Goal: Task Accomplishment & Management: Use online tool/utility

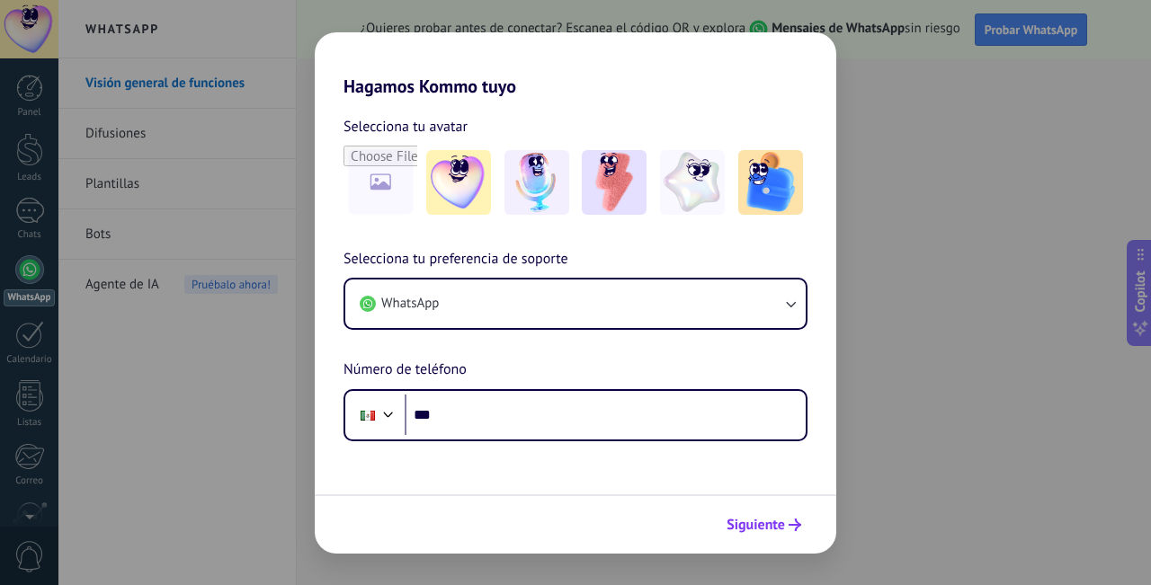
click at [752, 521] on span "Siguiente" at bounding box center [755, 525] width 58 height 13
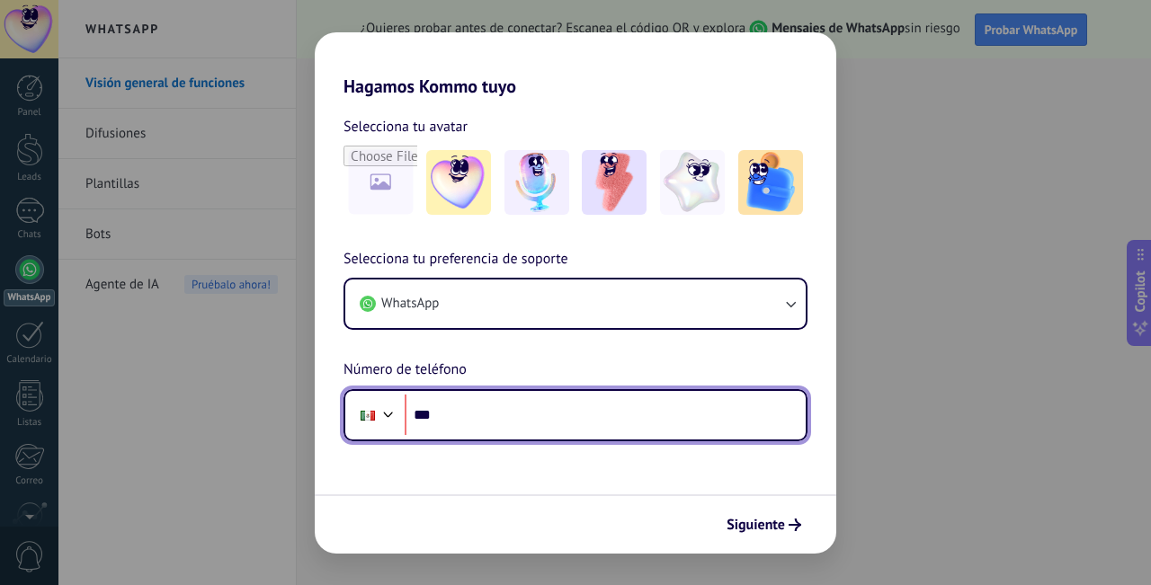
click at [492, 405] on input "***" at bounding box center [605, 415] width 401 height 41
type input "**********"
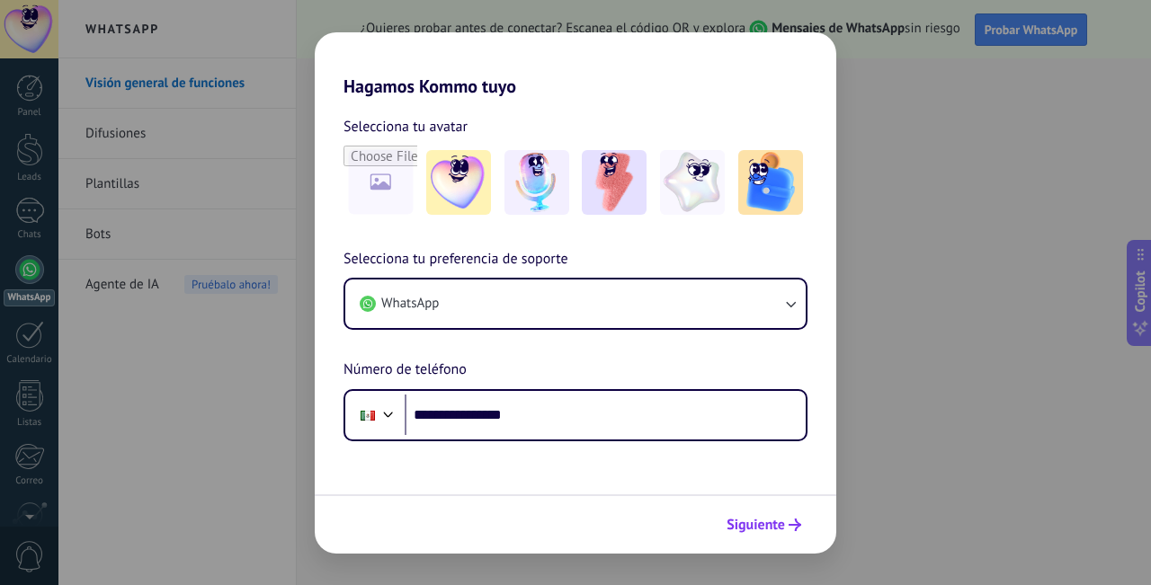
click at [757, 531] on span "Siguiente" at bounding box center [755, 525] width 58 height 13
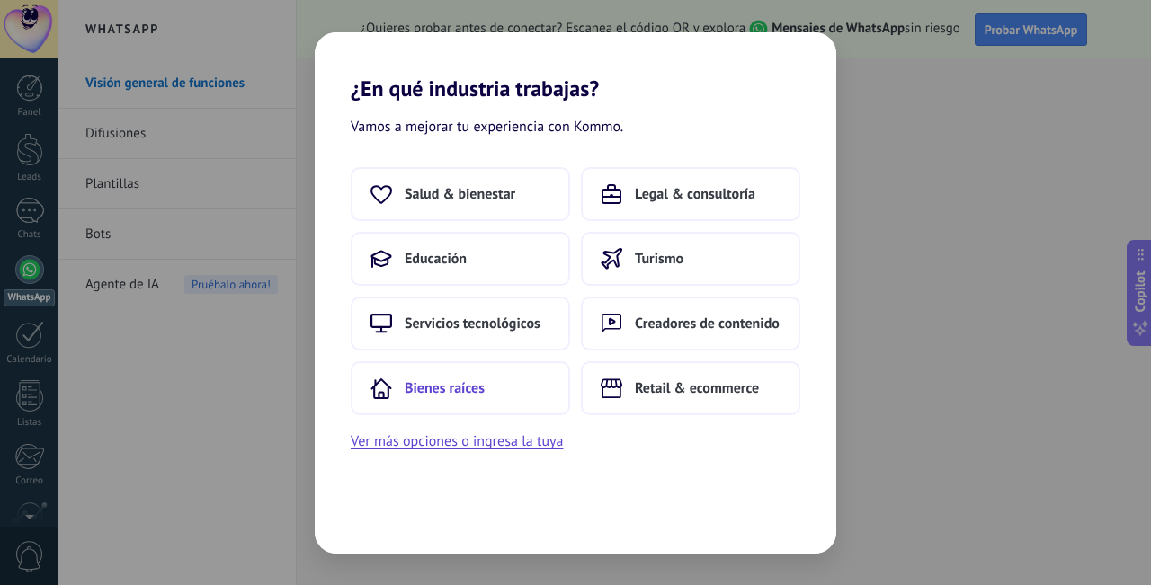
click at [470, 397] on span "Bienes raíces" at bounding box center [445, 388] width 80 height 18
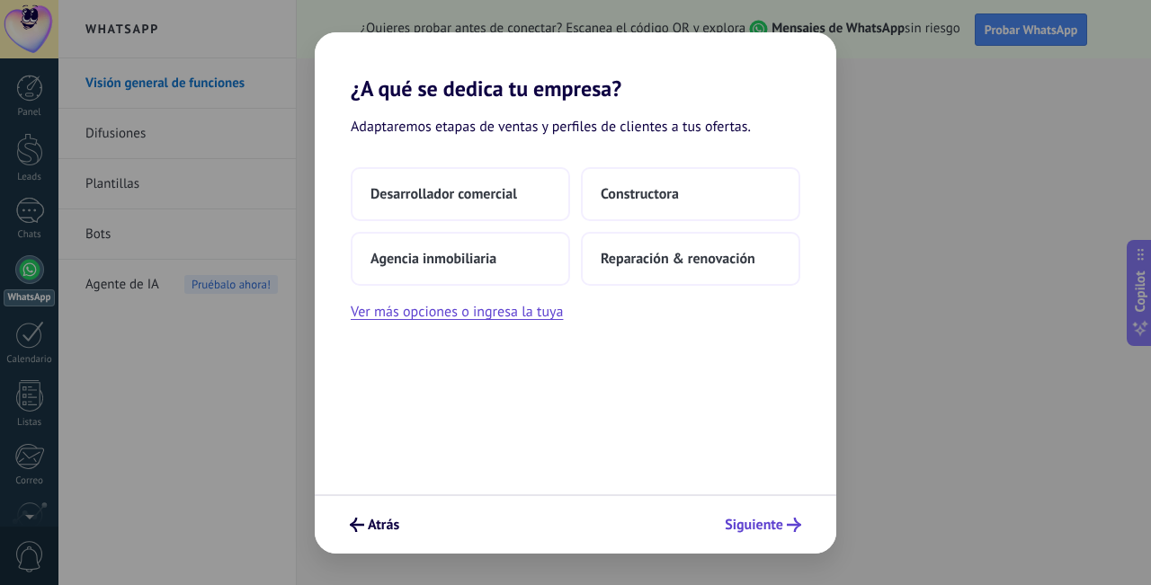
click at [745, 536] on button "Siguiente" at bounding box center [762, 525] width 93 height 31
click at [658, 185] on span "Constructora" at bounding box center [640, 194] width 78 height 18
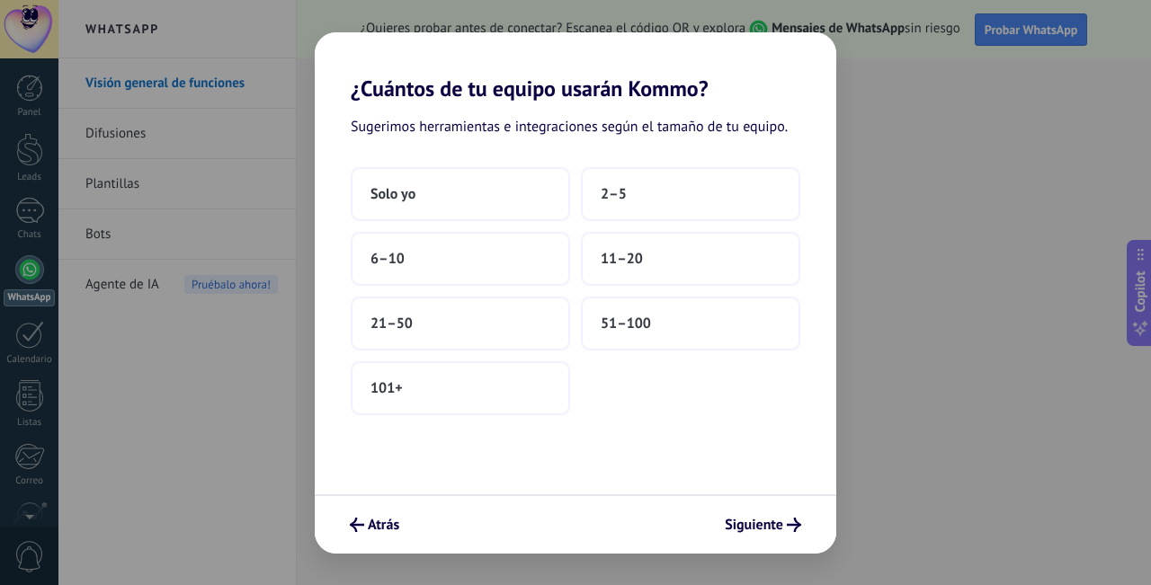
click at [580, 212] on div "Solo yo 2–5 6–10 11–20 21–50 51–100 101+" at bounding box center [575, 291] width 449 height 248
click at [606, 212] on button "2–5" at bounding box center [690, 194] width 219 height 54
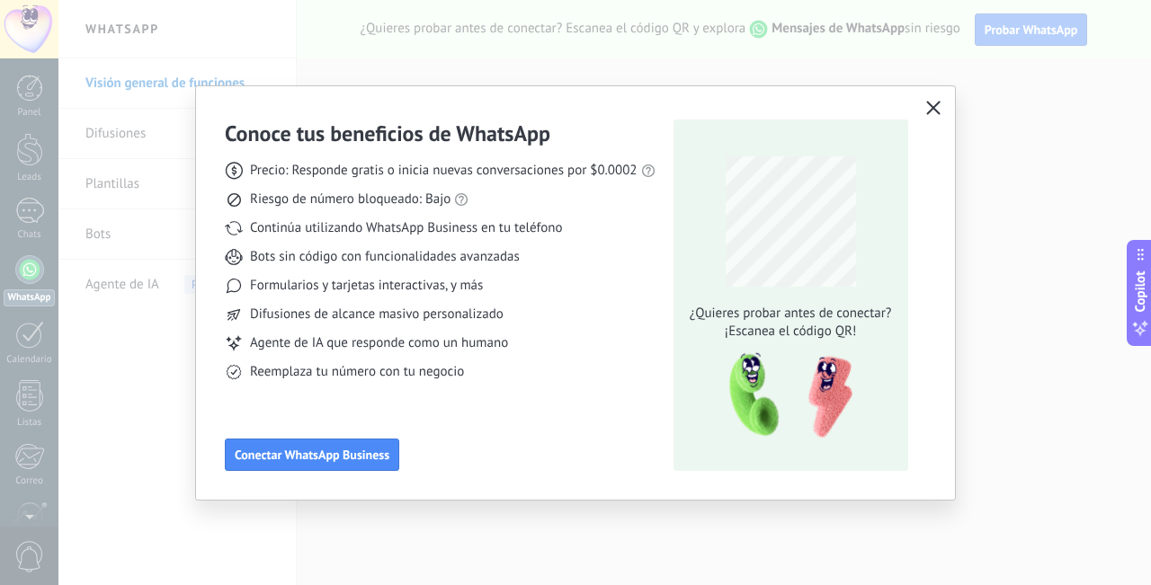
click at [931, 120] on button "button" at bounding box center [932, 108] width 23 height 25
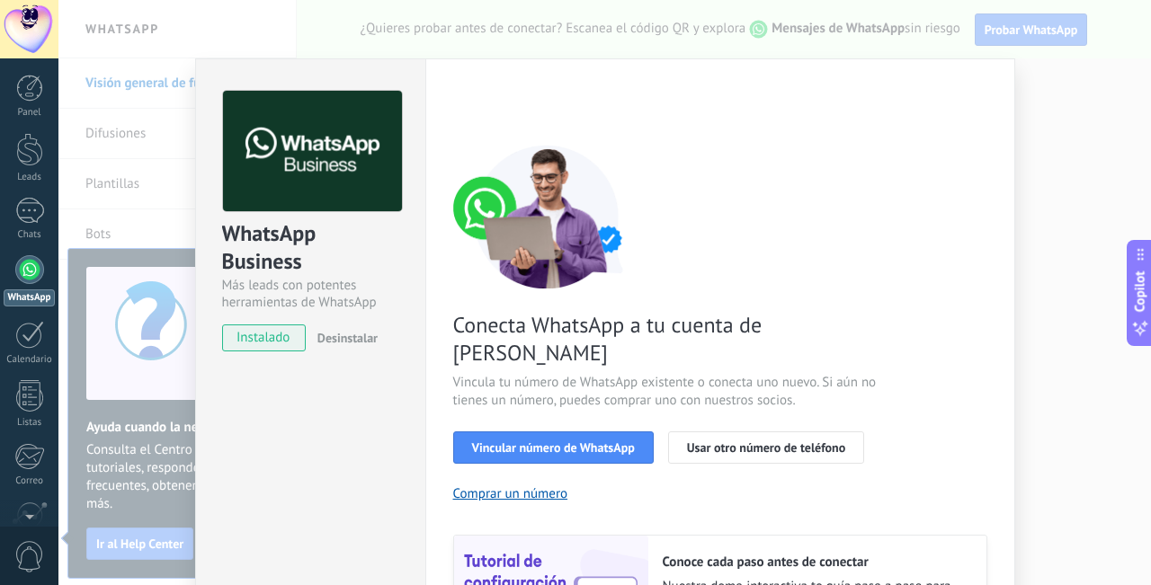
click at [1032, 131] on div "WhatsApp Business Más leads con potentes herramientas de WhatsApp instalado Des…" at bounding box center [604, 292] width 1092 height 585
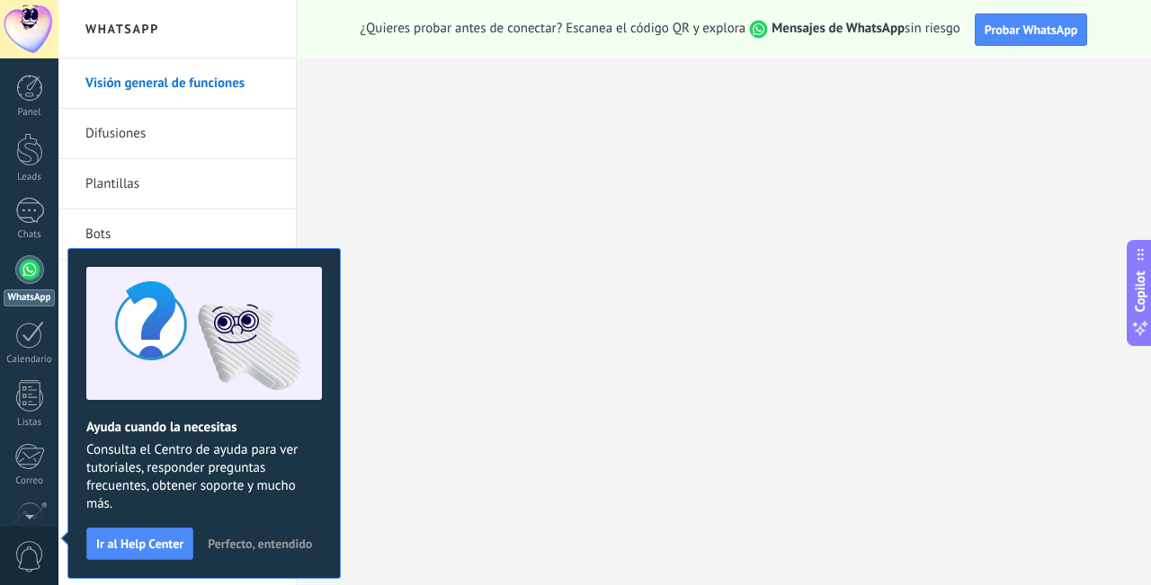
click at [279, 532] on button "Perfecto, entendido" at bounding box center [260, 543] width 120 height 27
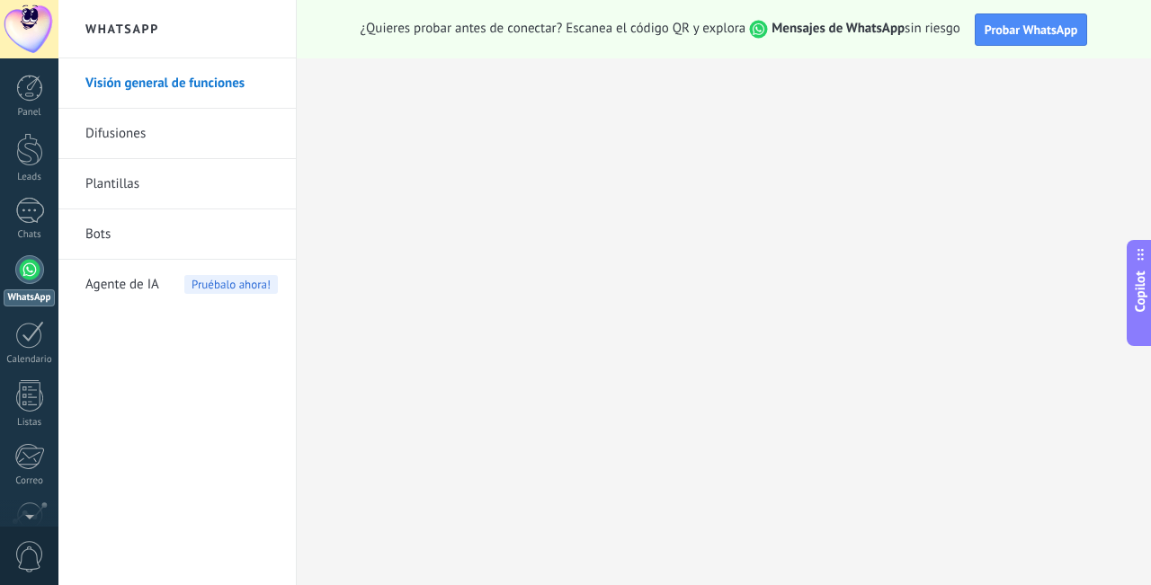
click at [144, 131] on link "Difusiones" at bounding box center [181, 134] width 192 height 50
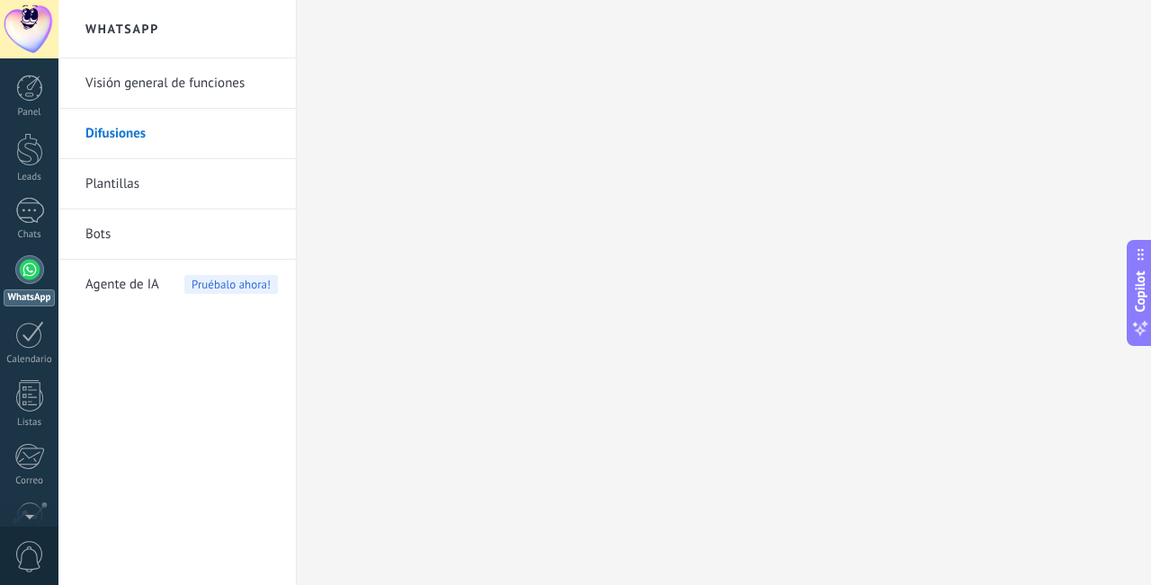
click at [123, 178] on link "Plantillas" at bounding box center [181, 184] width 192 height 50
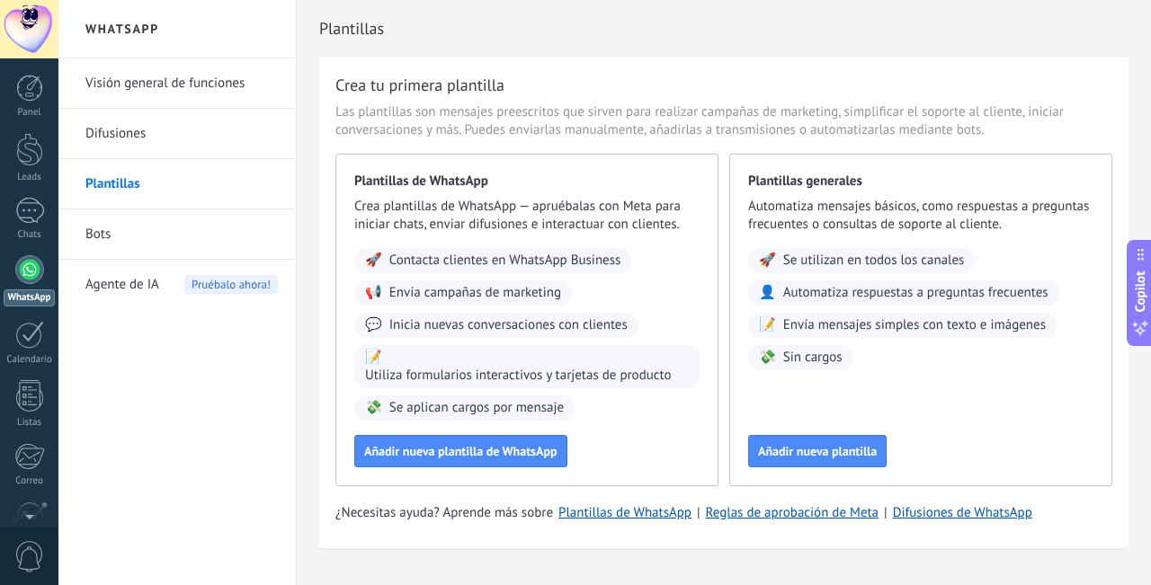
click at [105, 289] on span "Agente de IA" at bounding box center [122, 285] width 74 height 50
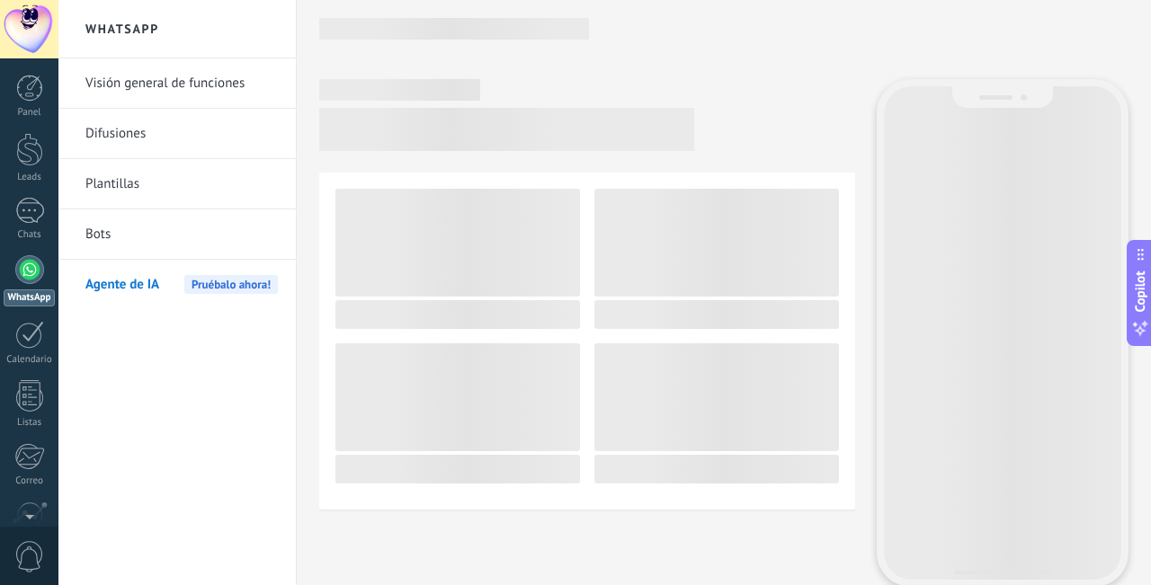
click at [99, 199] on link "Plantillas" at bounding box center [181, 184] width 192 height 50
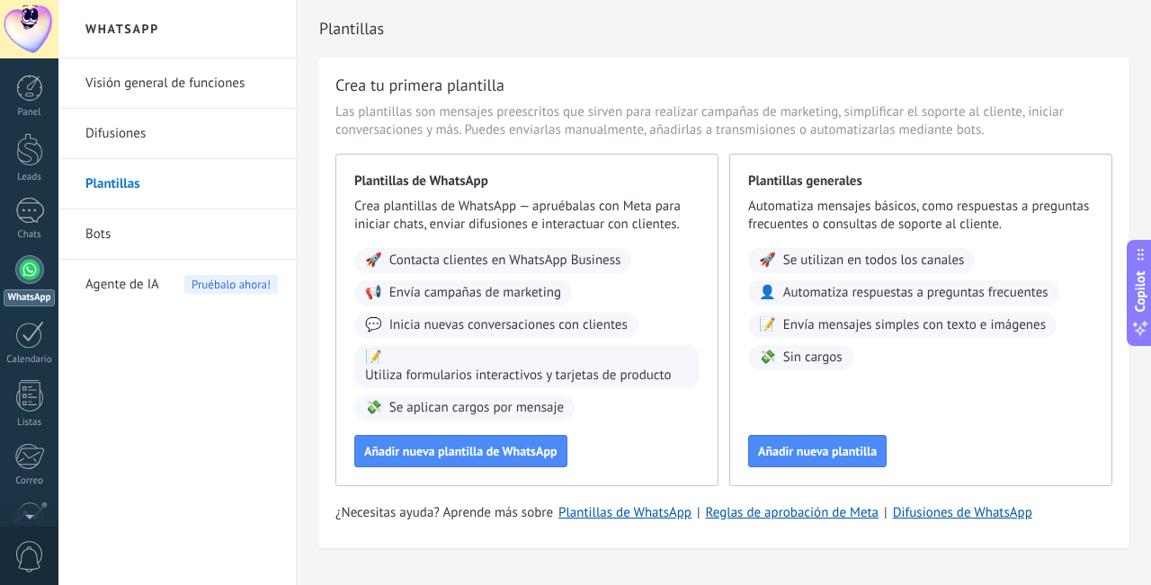
click at [191, 85] on link "Visión general de funciones" at bounding box center [181, 83] width 192 height 50
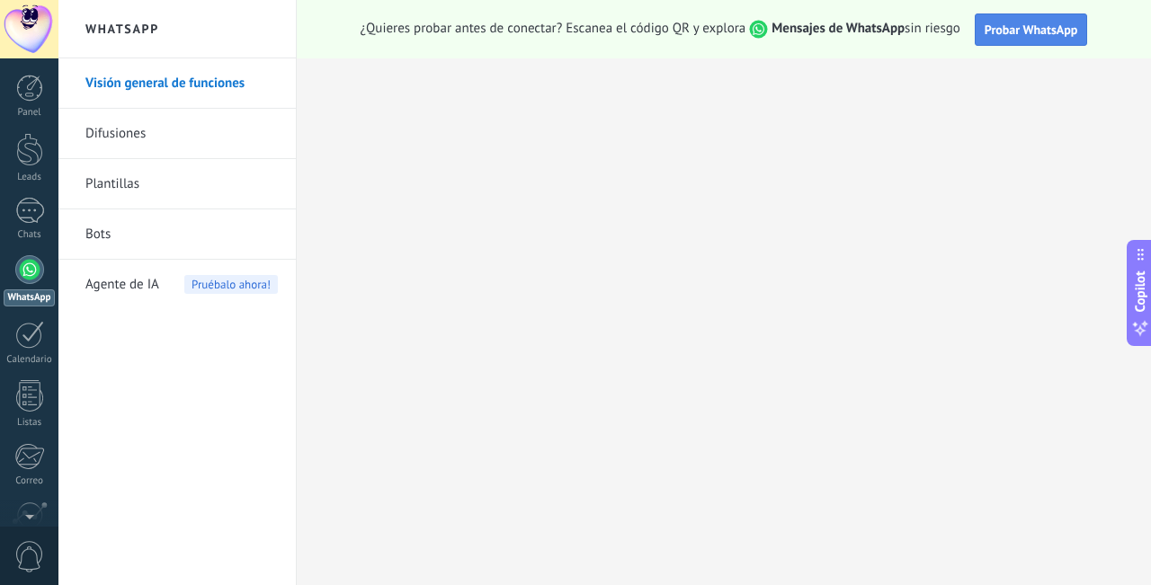
click at [982, 36] on button "Probar WhatsApp" at bounding box center [1030, 29] width 113 height 32
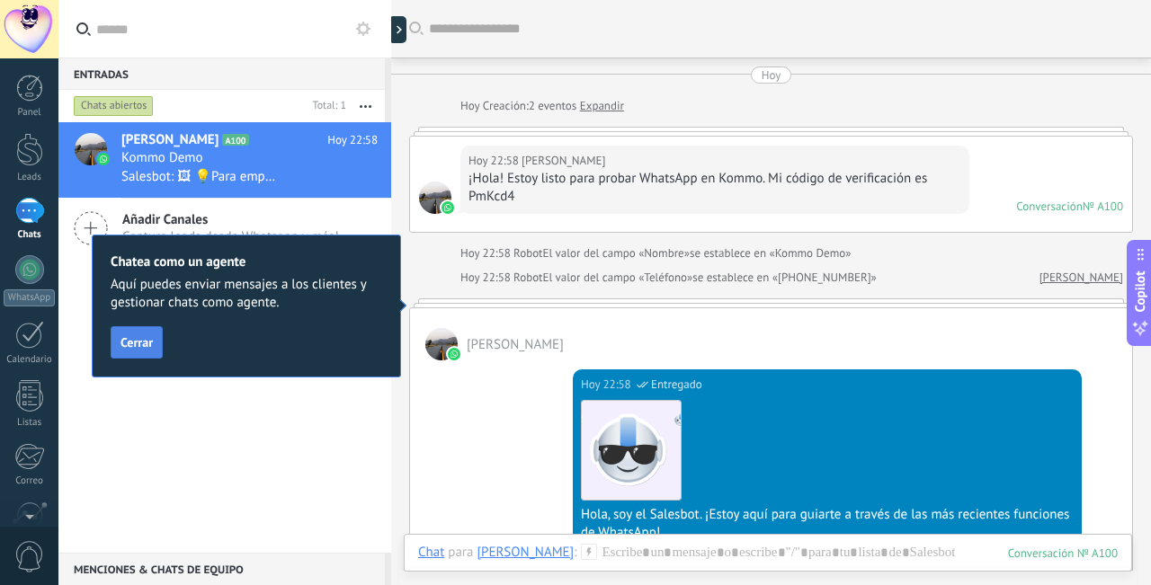
click at [147, 336] on span "Cerrar" at bounding box center [136, 342] width 32 height 13
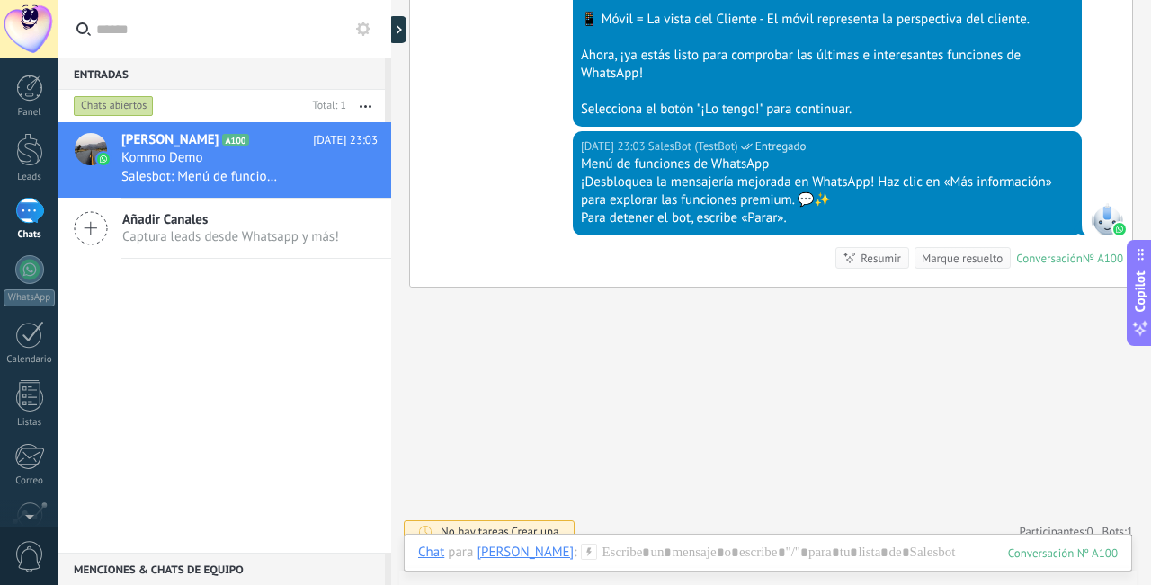
scroll to position [786, 0]
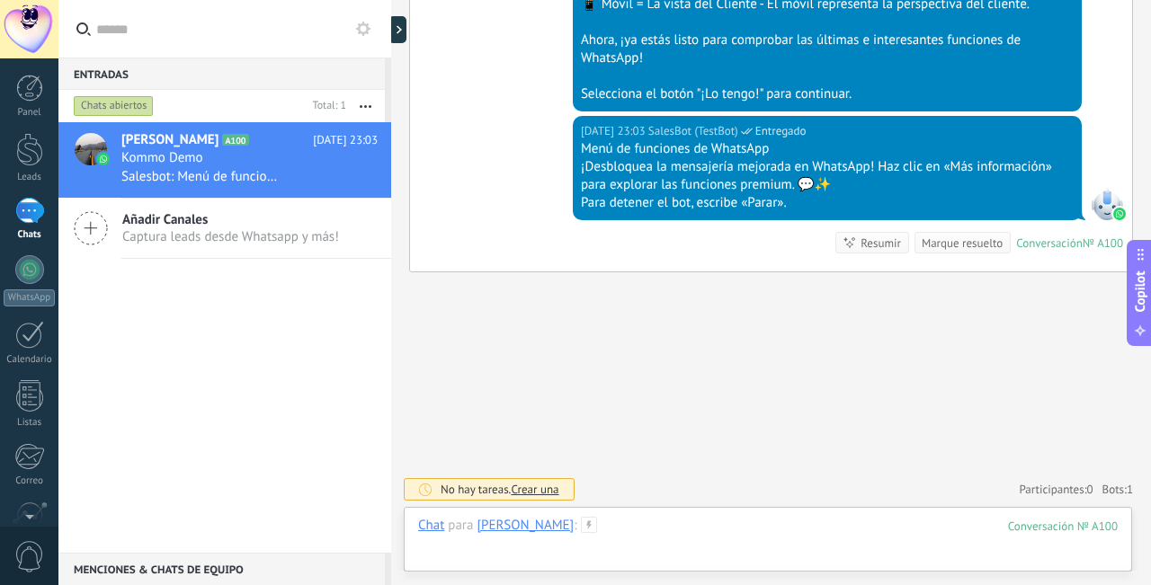
click at [636, 527] on div at bounding box center [767, 544] width 699 height 54
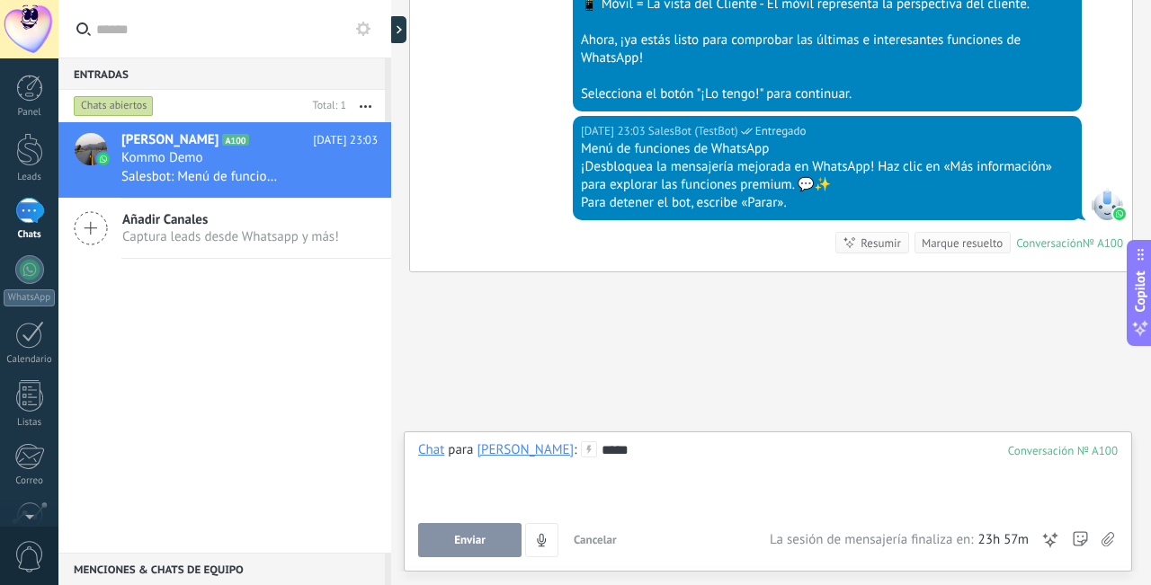
click at [477, 535] on span "Enviar" at bounding box center [469, 540] width 31 height 13
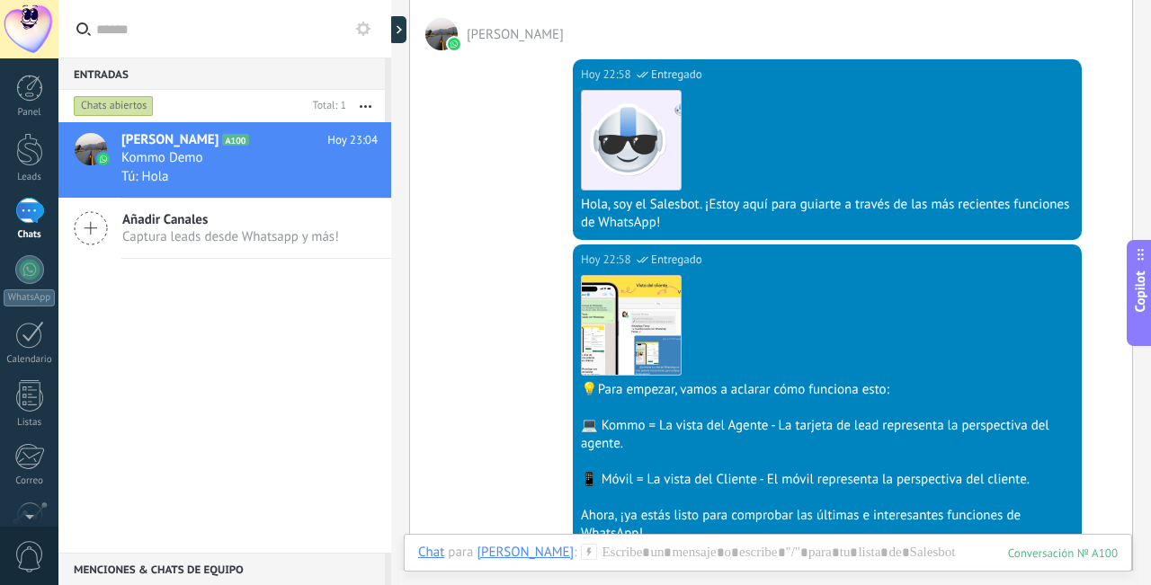
scroll to position [0, 0]
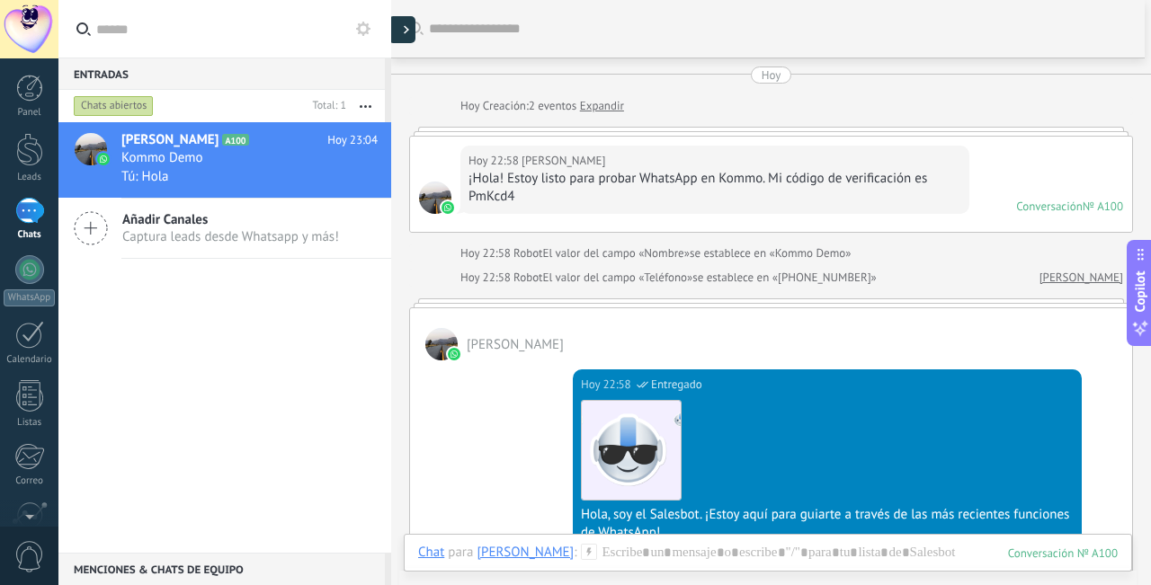
click at [400, 28] on div at bounding box center [401, 29] width 27 height 27
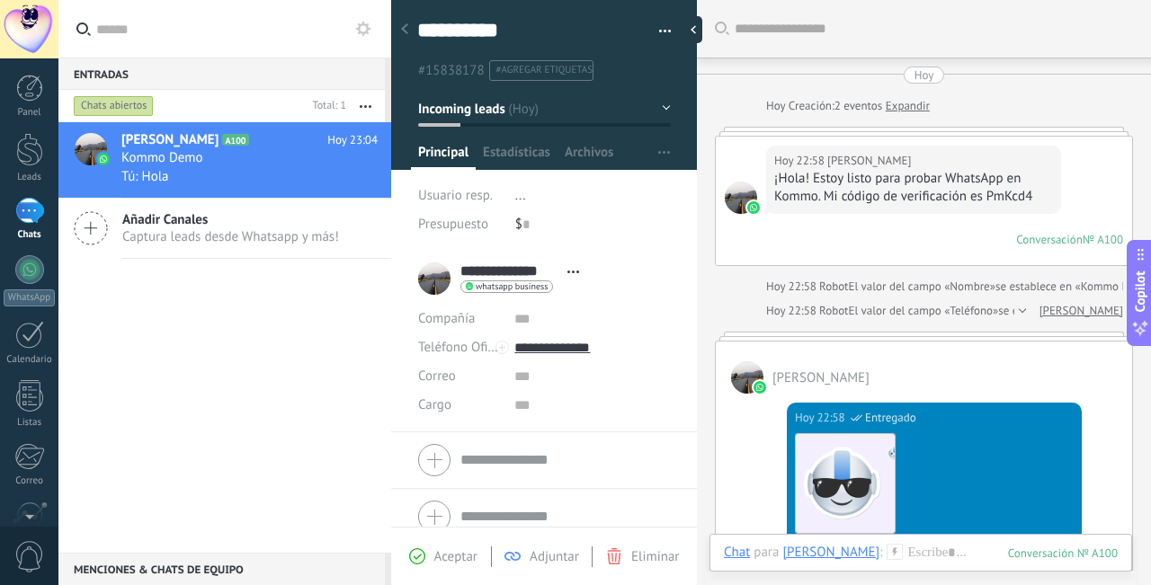
click at [410, 30] on div at bounding box center [404, 30] width 25 height 35
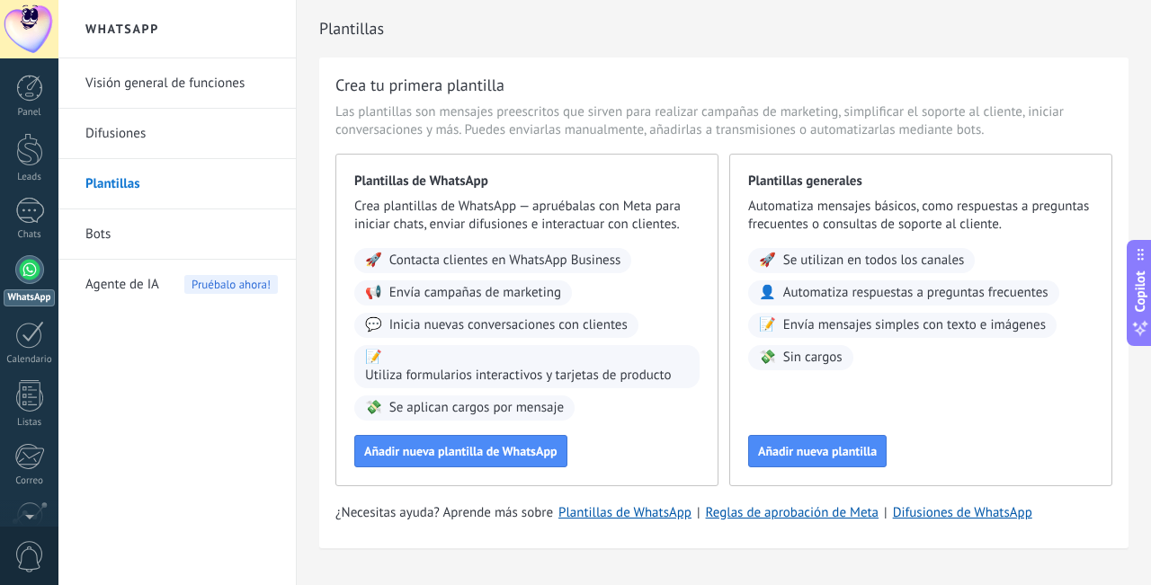
click at [134, 132] on link "Difusiones" at bounding box center [181, 134] width 192 height 50
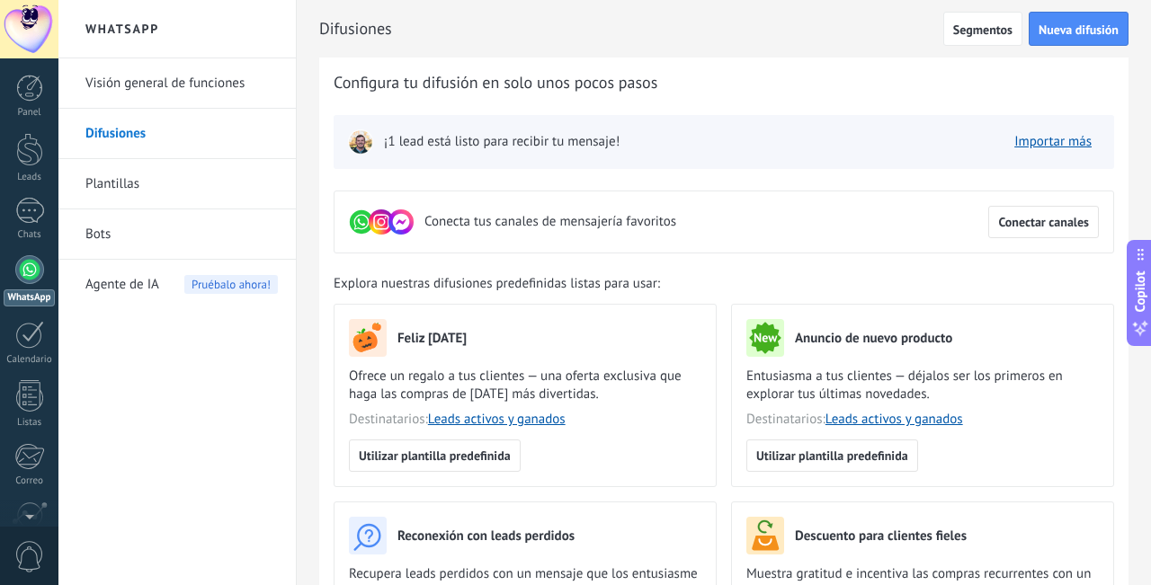
click at [472, 145] on span "¡1 lead está listo para recibir tu mensaje!" at bounding box center [502, 142] width 236 height 18
click at [183, 164] on link "Plantillas" at bounding box center [181, 184] width 192 height 50
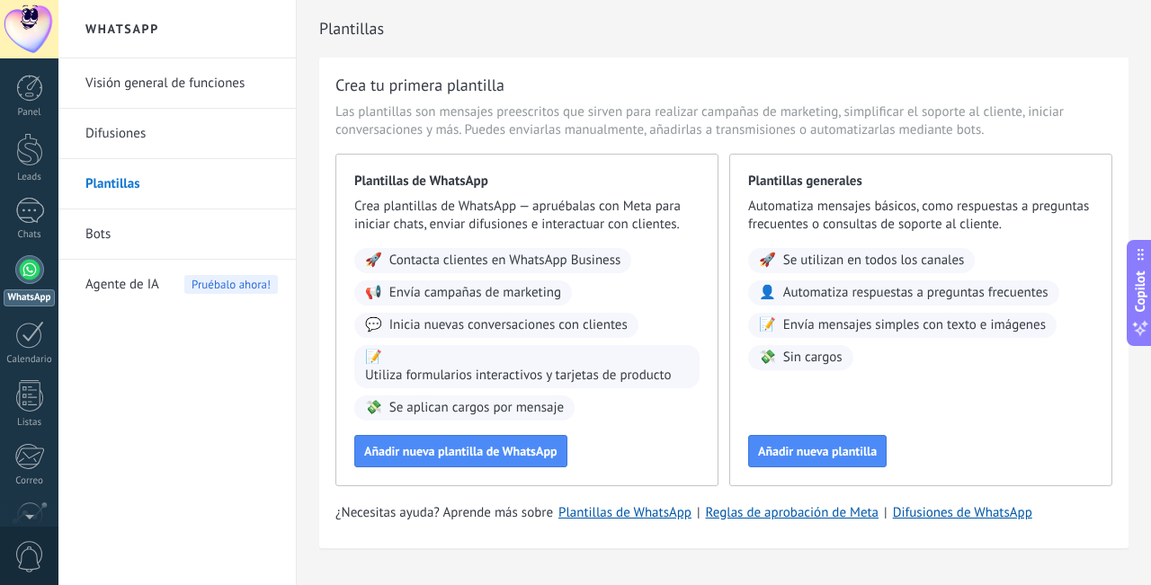
click at [16, 288] on link "WhatsApp" at bounding box center [29, 280] width 58 height 51
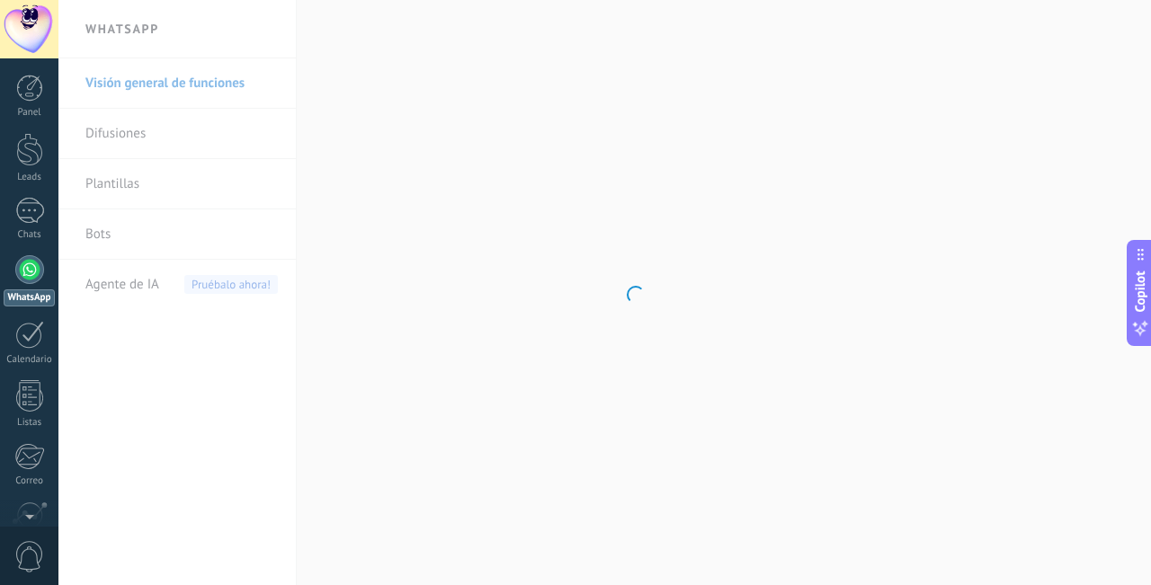
click at [175, 80] on body ".abecls-1,.abecls-2{fill-rule:evenodd}.abecls-2{fill:#fff} .abhcls-1{fill:none}…" at bounding box center [575, 292] width 1151 height 585
